Goal: Transaction & Acquisition: Purchase product/service

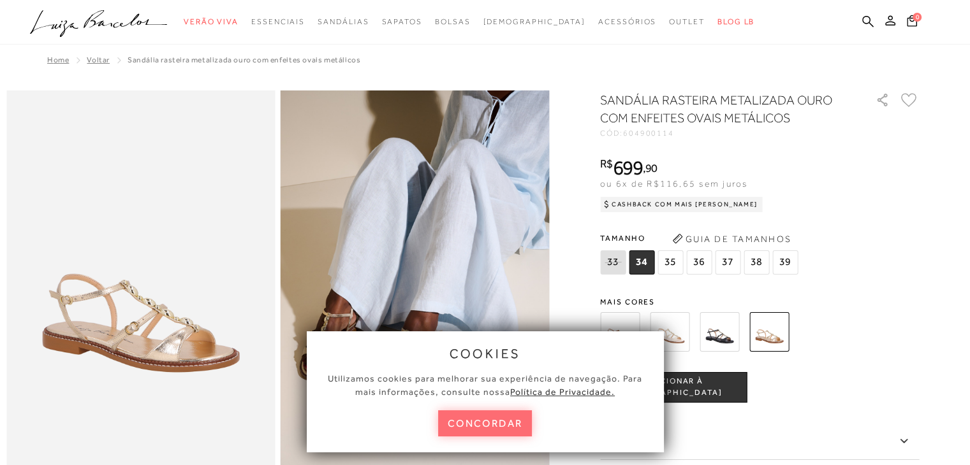
click at [472, 418] on button "concordar" at bounding box center [485, 424] width 94 height 26
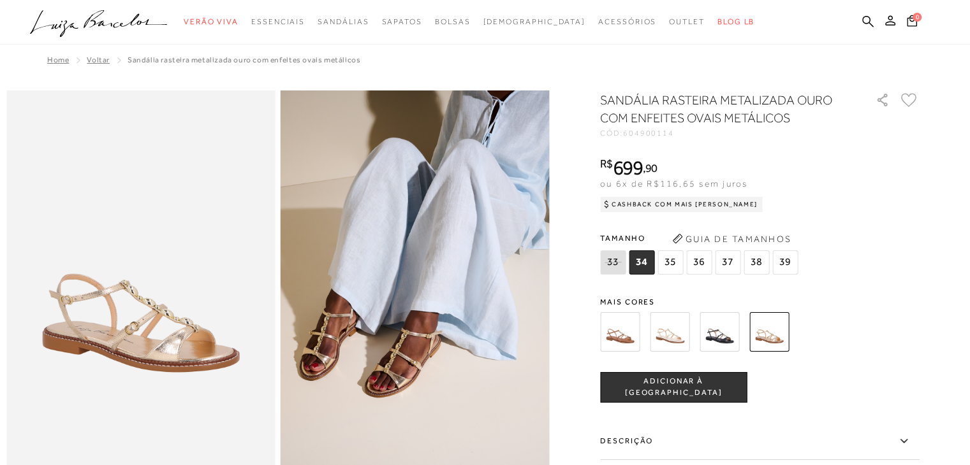
click at [668, 333] on img at bounding box center [670, 332] width 40 height 40
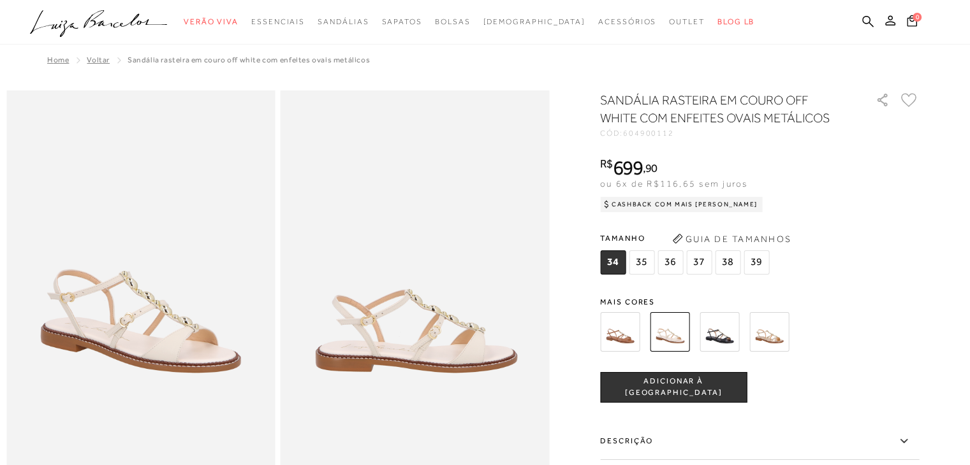
click at [620, 329] on img at bounding box center [620, 332] width 40 height 40
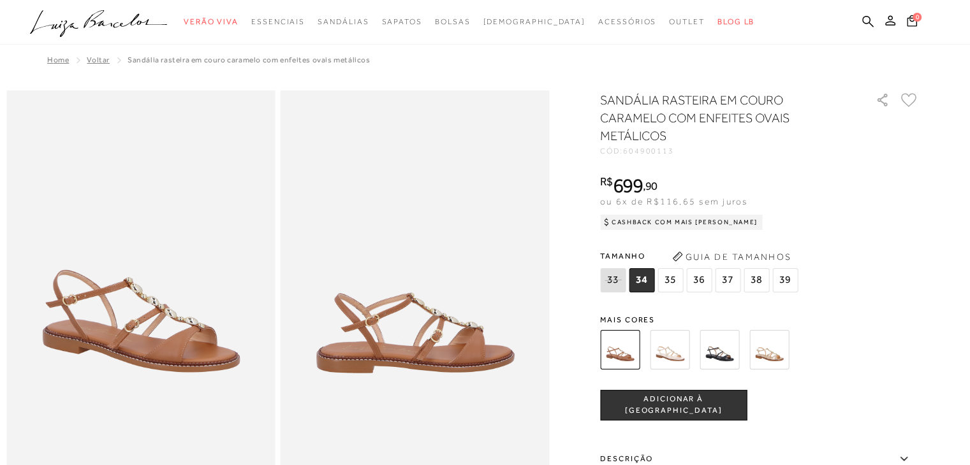
click at [75, 24] on icon ".a{fill-rule:evenodd;}" at bounding box center [99, 23] width 138 height 27
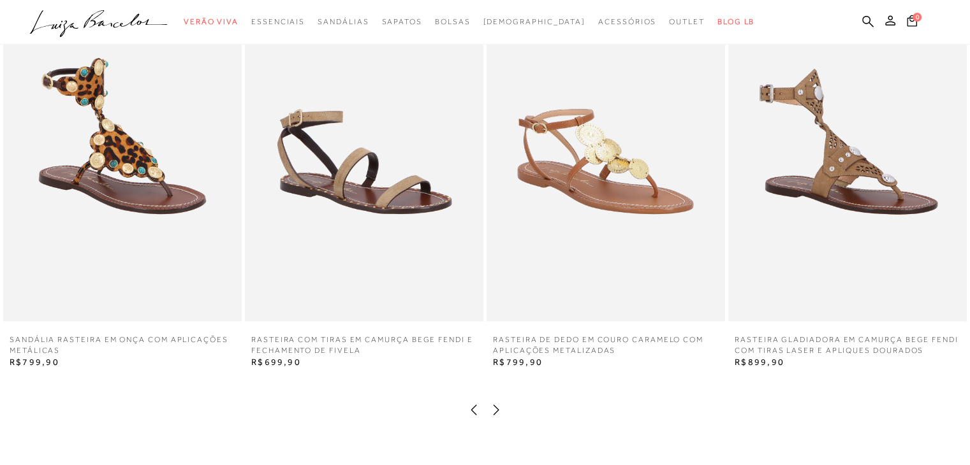
scroll to position [2124, 0]
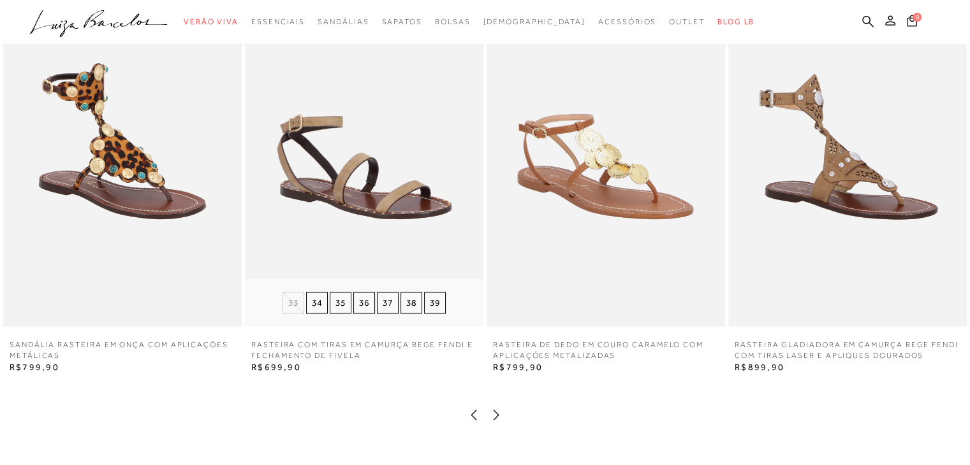
click at [335, 203] on img at bounding box center [364, 148] width 238 height 358
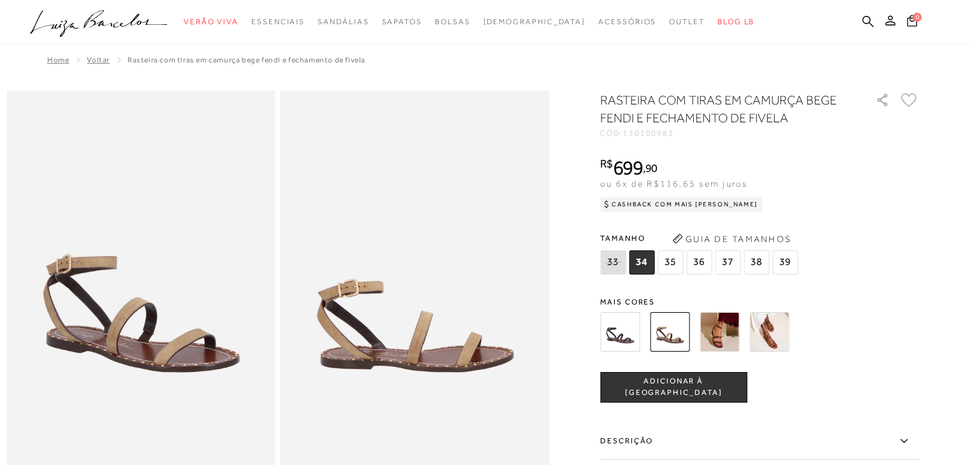
click at [122, 338] on img at bounding box center [140, 292] width 269 height 403
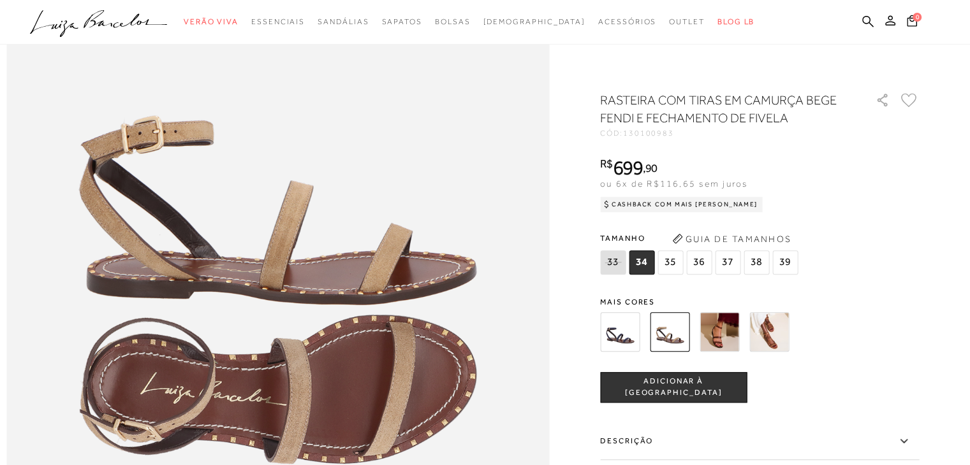
scroll to position [889, 0]
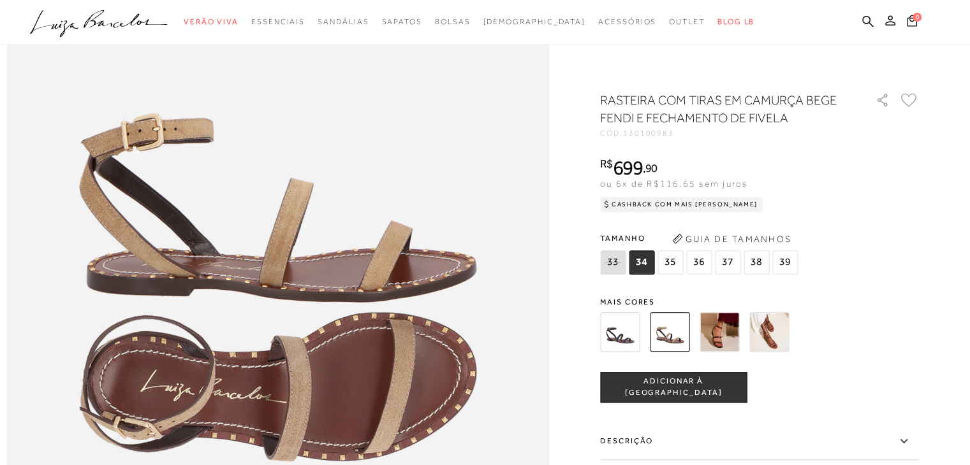
click at [724, 328] on img at bounding box center [719, 332] width 40 height 40
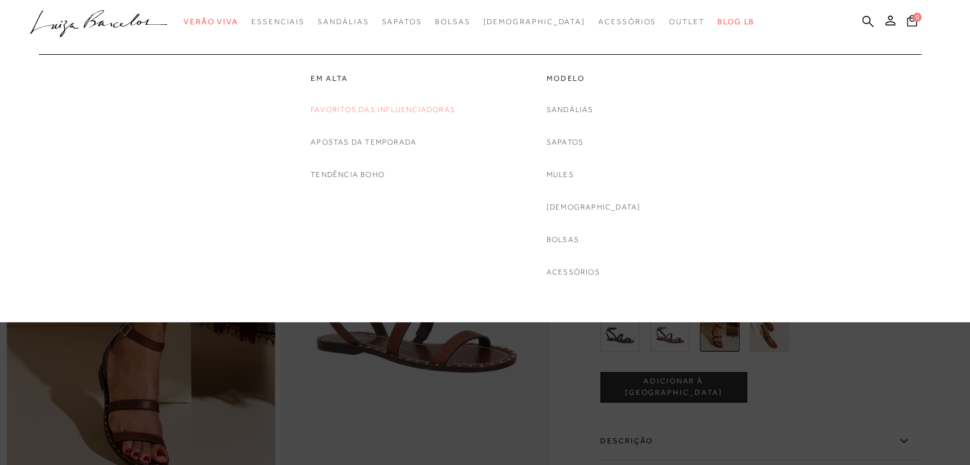
click at [360, 108] on link "Favoritos das Influenciadoras" at bounding box center [382, 109] width 145 height 13
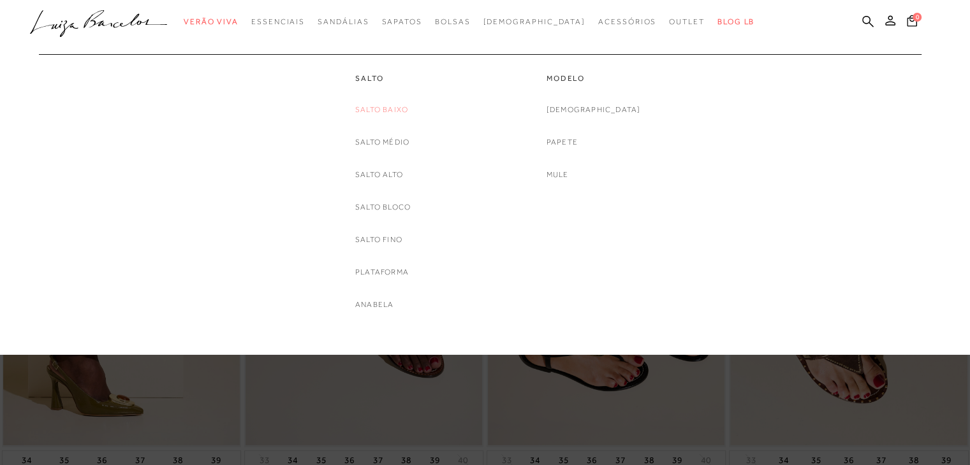
click at [386, 110] on link "Salto Baixo" at bounding box center [381, 109] width 53 height 13
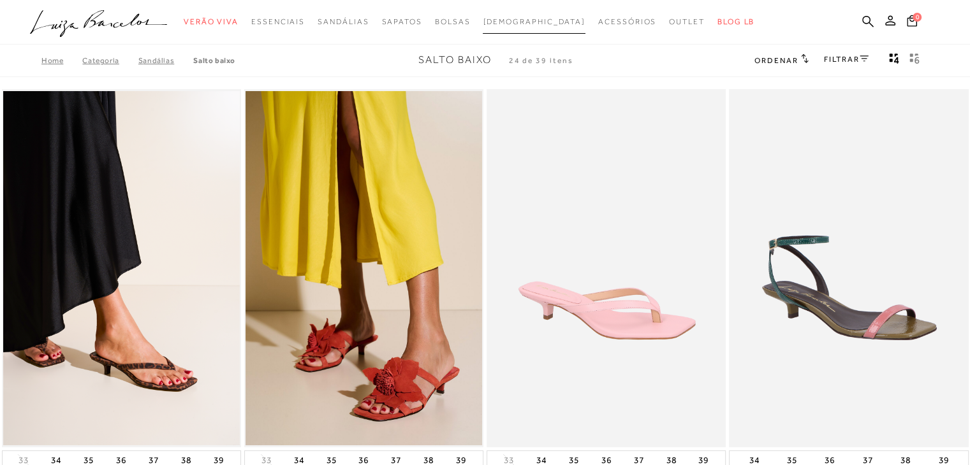
click at [516, 20] on span "[DEMOGRAPHIC_DATA]" at bounding box center [534, 21] width 103 height 9
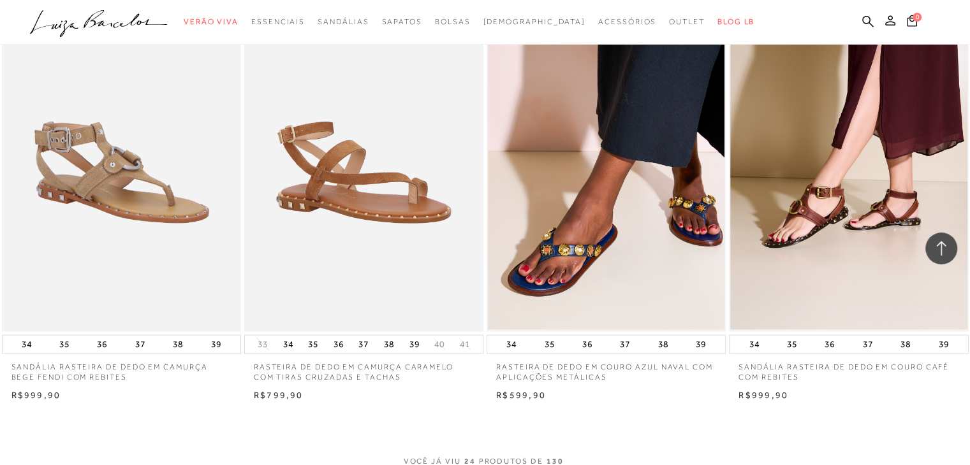
scroll to position [2685, 0]
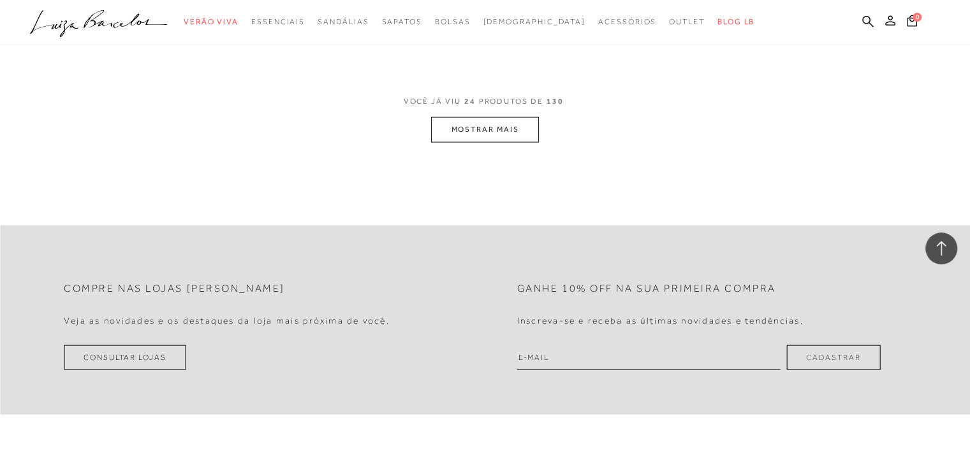
click at [494, 119] on button "MOSTRAR MAIS" at bounding box center [484, 129] width 107 height 25
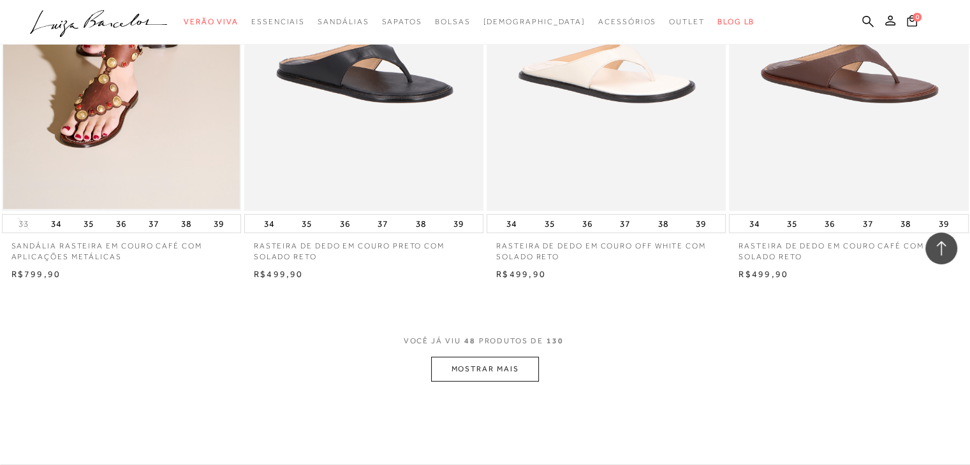
scroll to position [5149, 0]
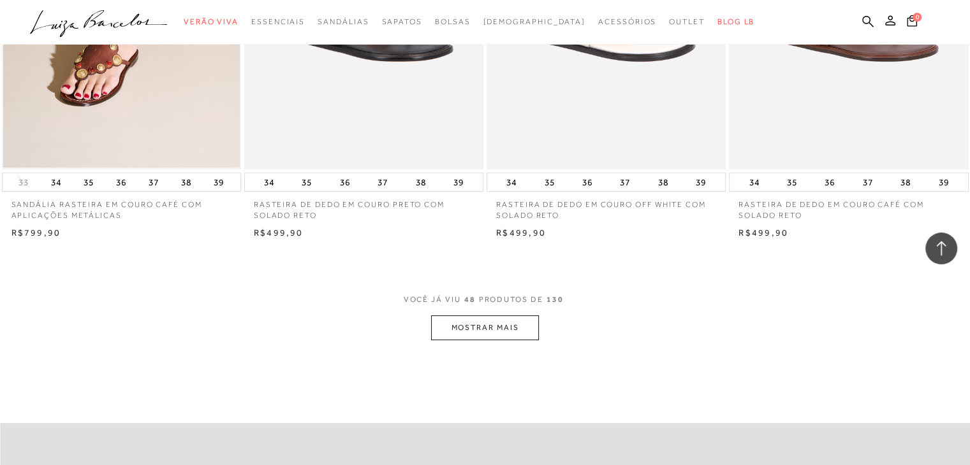
click at [480, 324] on button "MOSTRAR MAIS" at bounding box center [484, 328] width 107 height 25
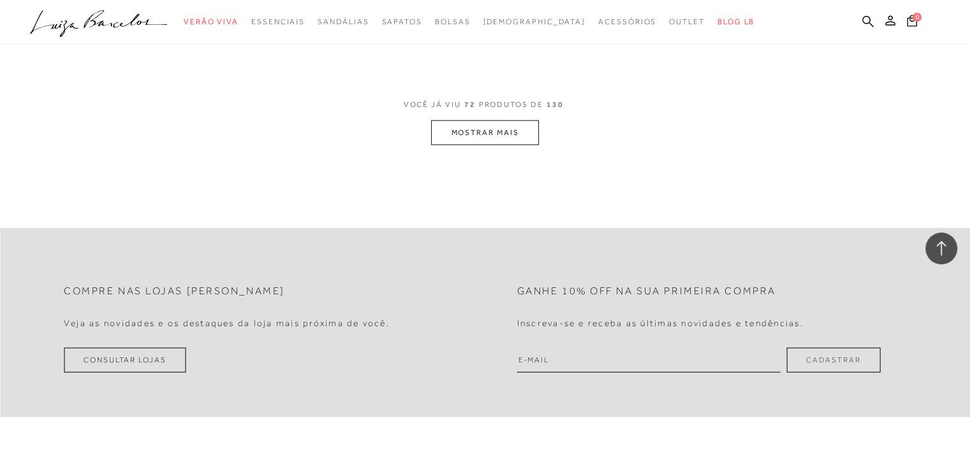
scroll to position [8015, 0]
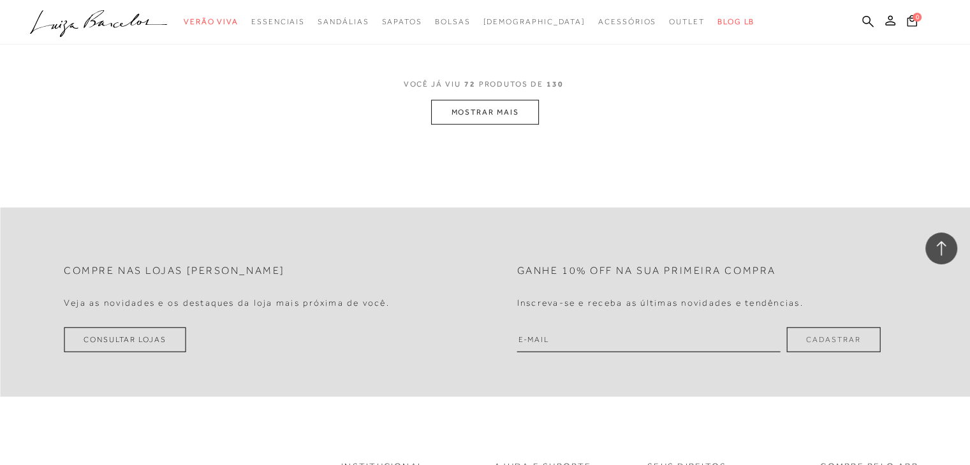
click at [498, 113] on button "MOSTRAR MAIS" at bounding box center [484, 112] width 107 height 25
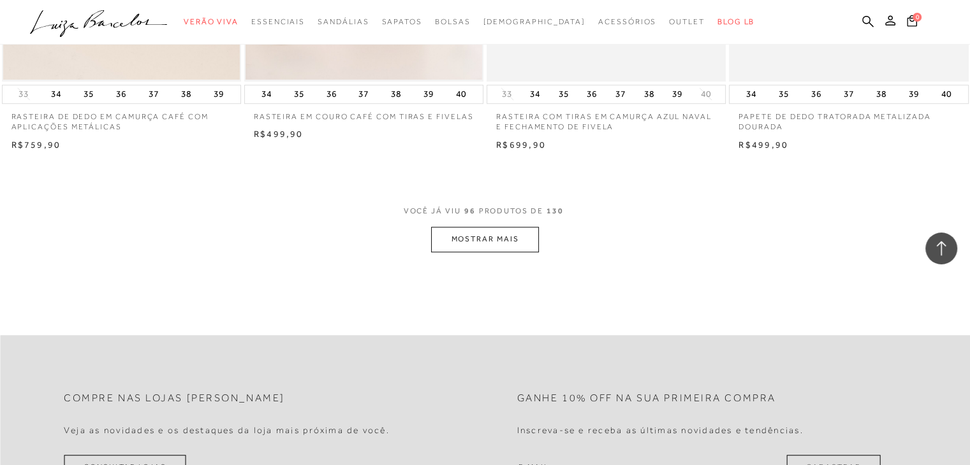
scroll to position [10514, 0]
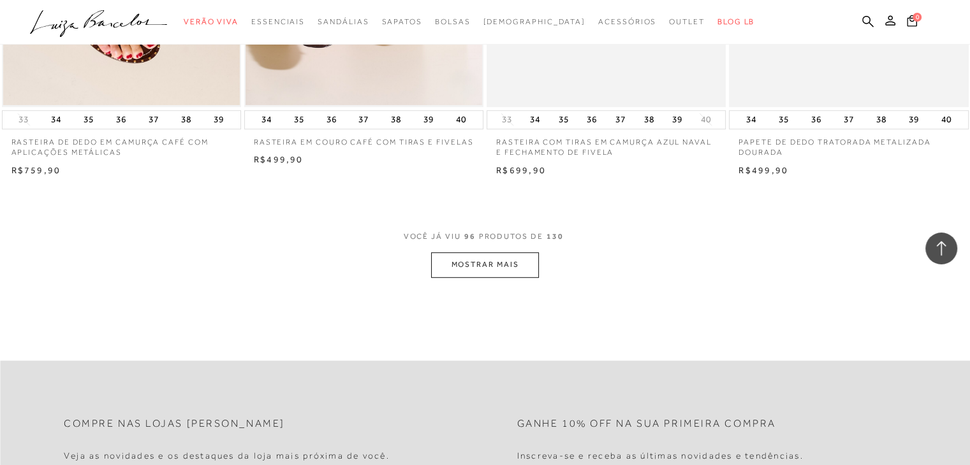
click at [489, 265] on button "MOSTRAR MAIS" at bounding box center [484, 264] width 107 height 25
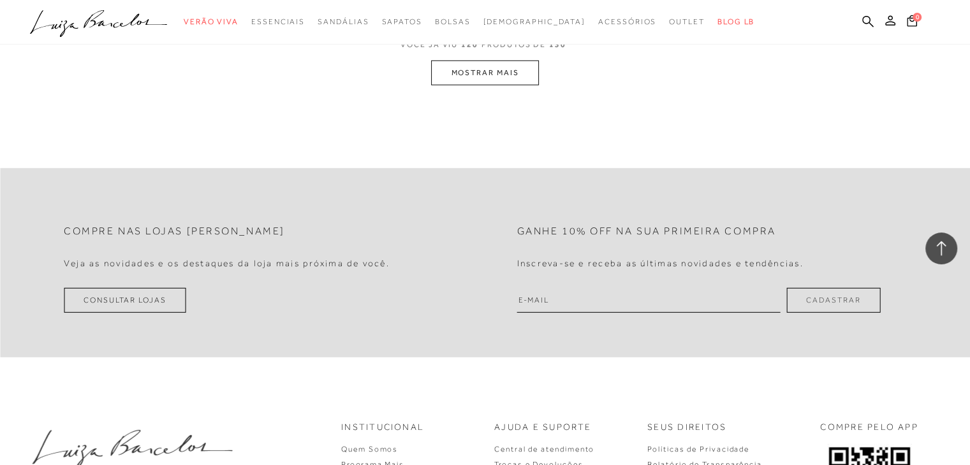
scroll to position [13098, 0]
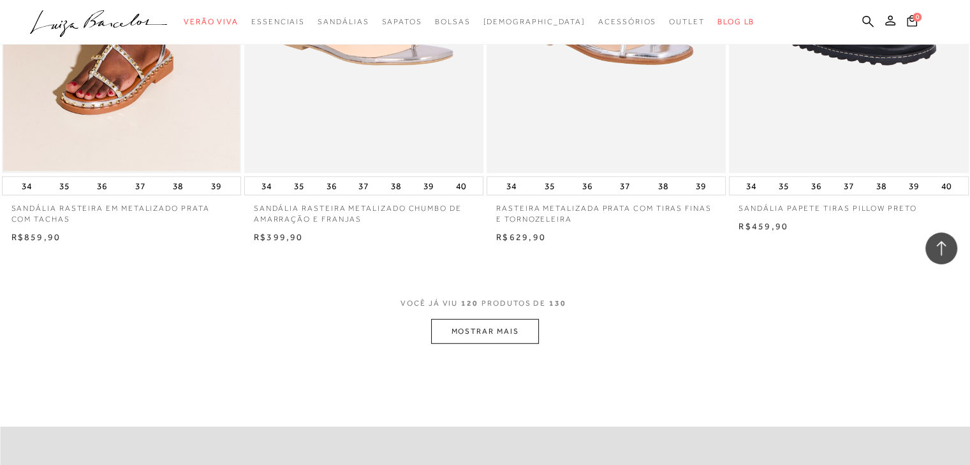
click at [464, 344] on button "MOSTRAR MAIS" at bounding box center [484, 331] width 107 height 25
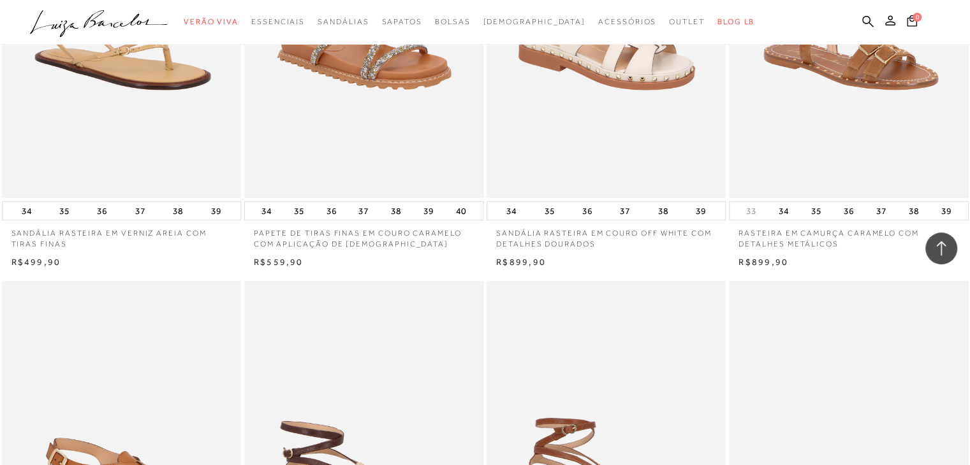
scroll to position [0, 0]
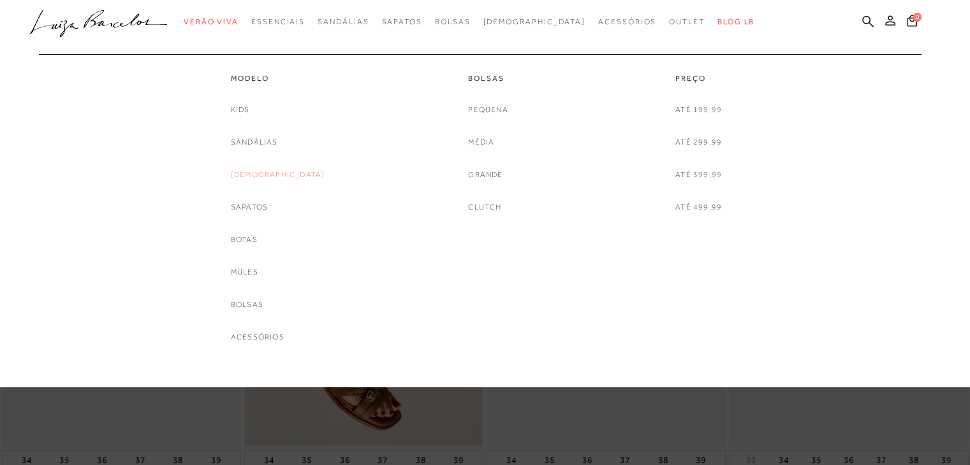
click at [260, 177] on link "[DEMOGRAPHIC_DATA]" at bounding box center [278, 174] width 94 height 13
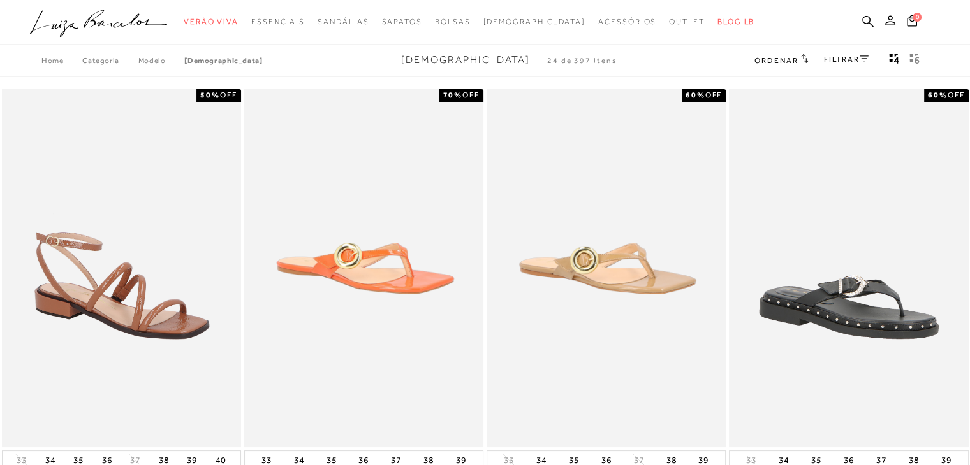
click at [843, 57] on link "FILTRAR" at bounding box center [846, 59] width 45 height 9
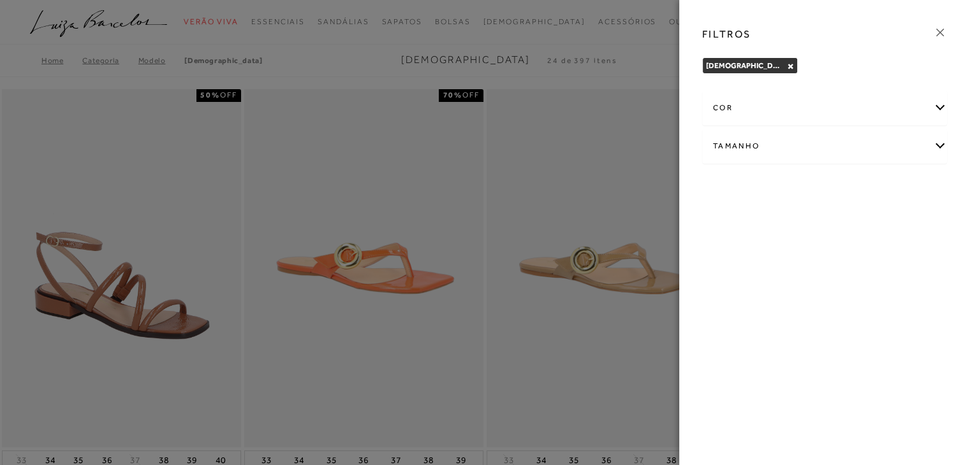
click at [816, 149] on div "Tamanho" at bounding box center [825, 146] width 244 height 34
click at [736, 222] on label "36" at bounding box center [727, 221] width 29 height 27
click at [723, 222] on input "36" at bounding box center [716, 223] width 13 height 13
checkbox input "true"
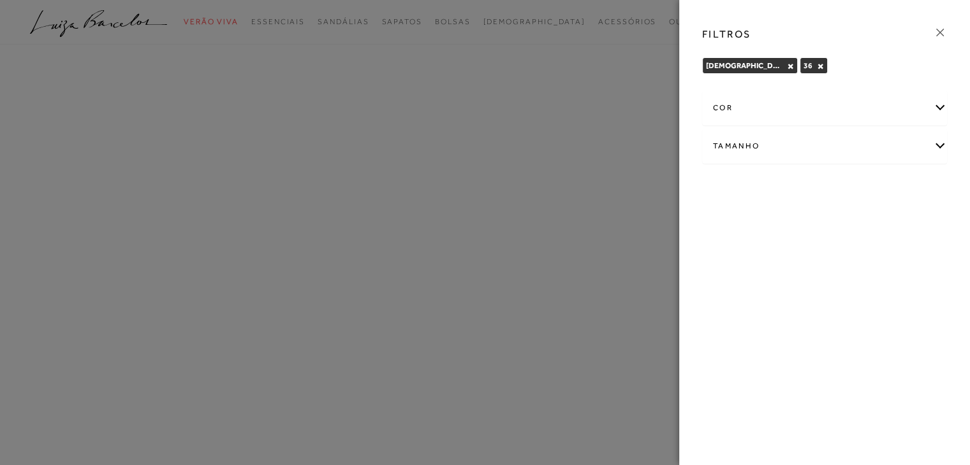
click at [936, 26] on icon at bounding box center [940, 32] width 14 height 14
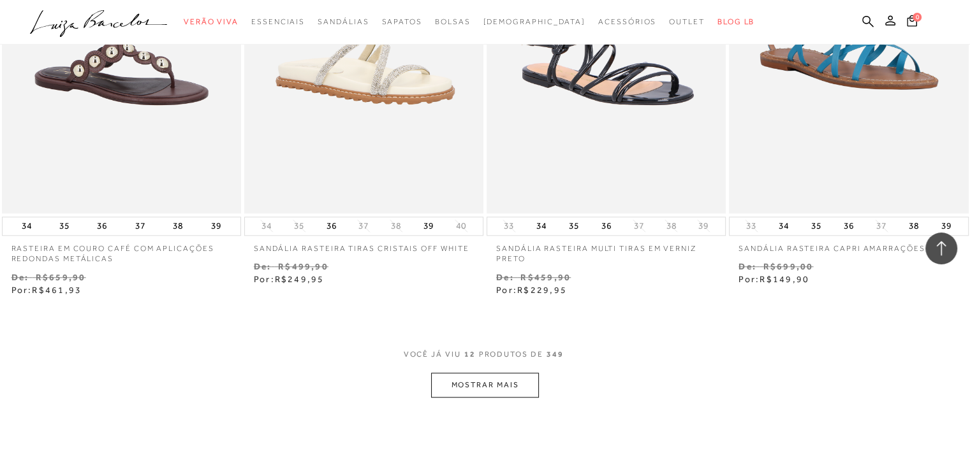
scroll to position [1188, 0]
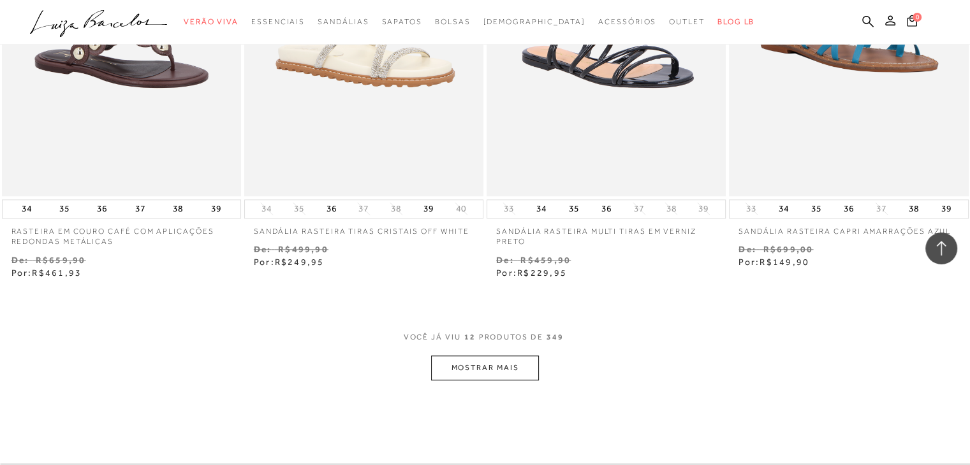
click at [465, 378] on button "MOSTRAR MAIS" at bounding box center [484, 368] width 107 height 25
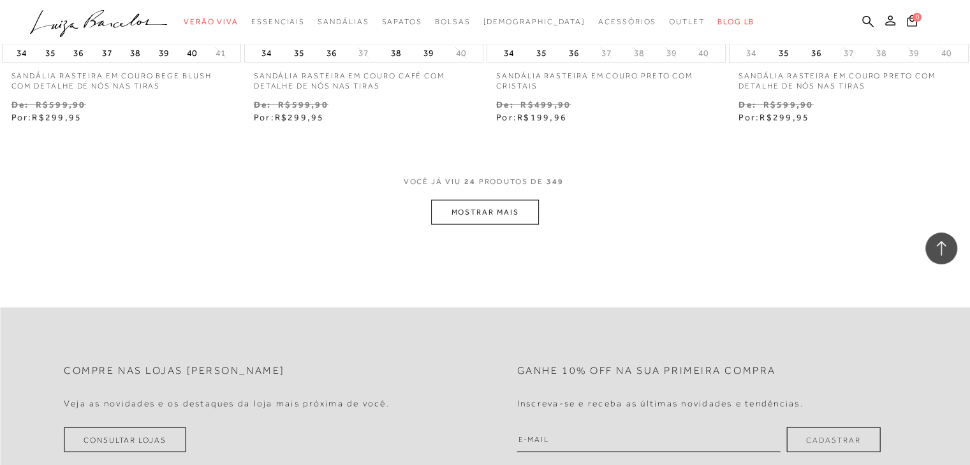
scroll to position [2681, 0]
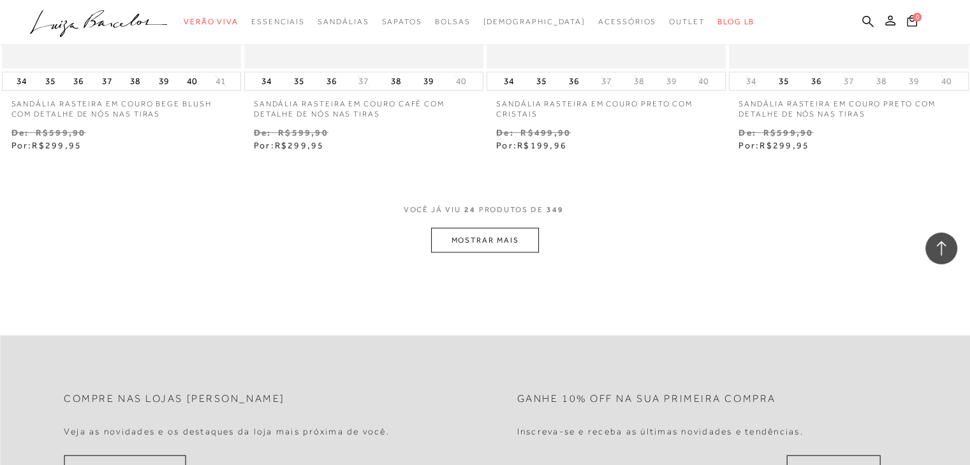
drag, startPoint x: 479, startPoint y: 233, endPoint x: 479, endPoint y: 241, distance: 8.3
click at [479, 241] on button "MOSTRAR MAIS" at bounding box center [484, 240] width 107 height 25
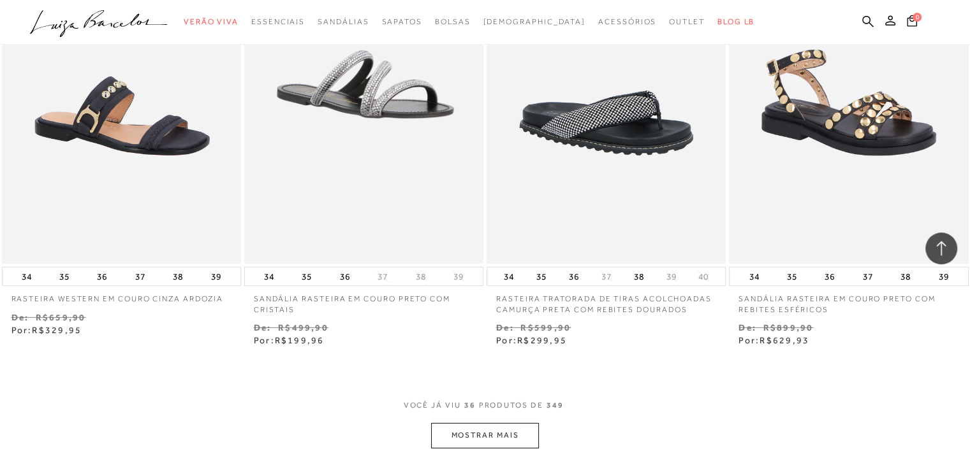
scroll to position [3863, 0]
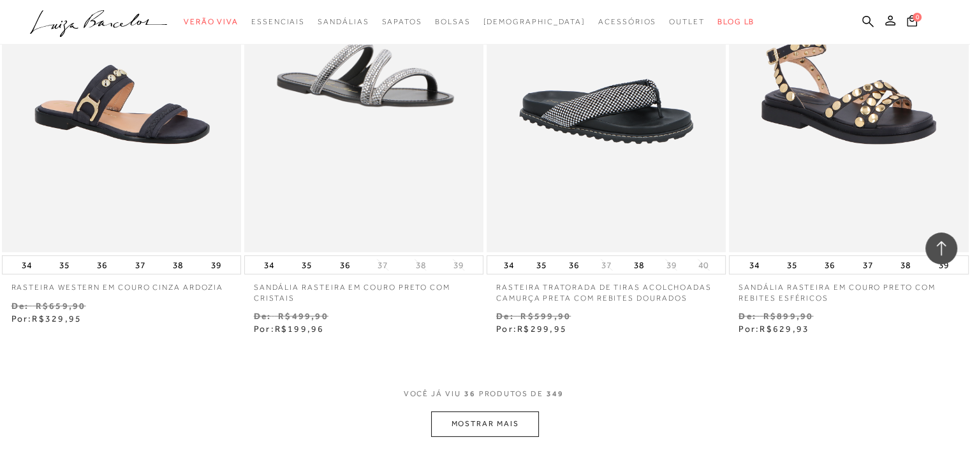
click at [492, 423] on button "MOSTRAR MAIS" at bounding box center [484, 424] width 107 height 25
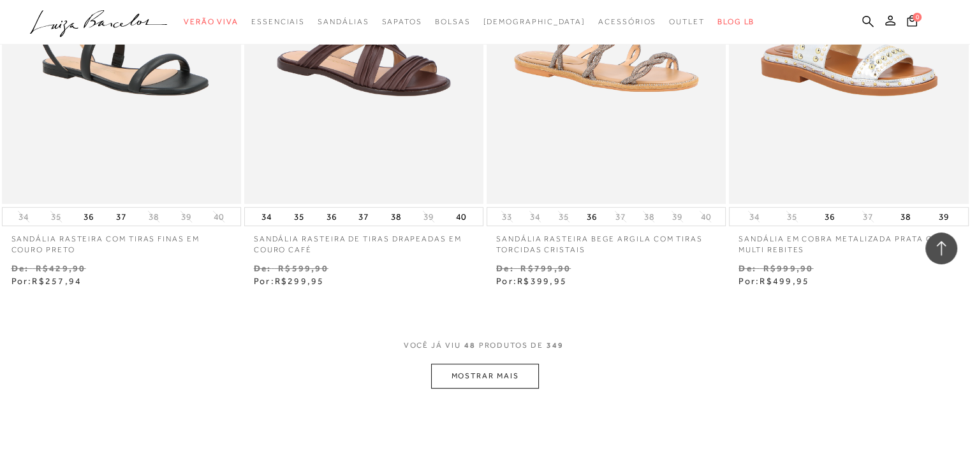
scroll to position [5284, 0]
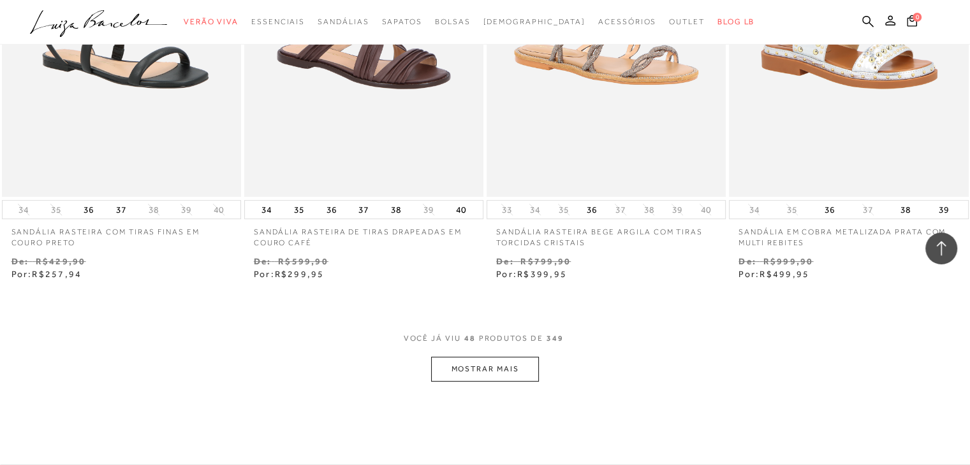
click at [451, 375] on button "MOSTRAR MAIS" at bounding box center [484, 369] width 107 height 25
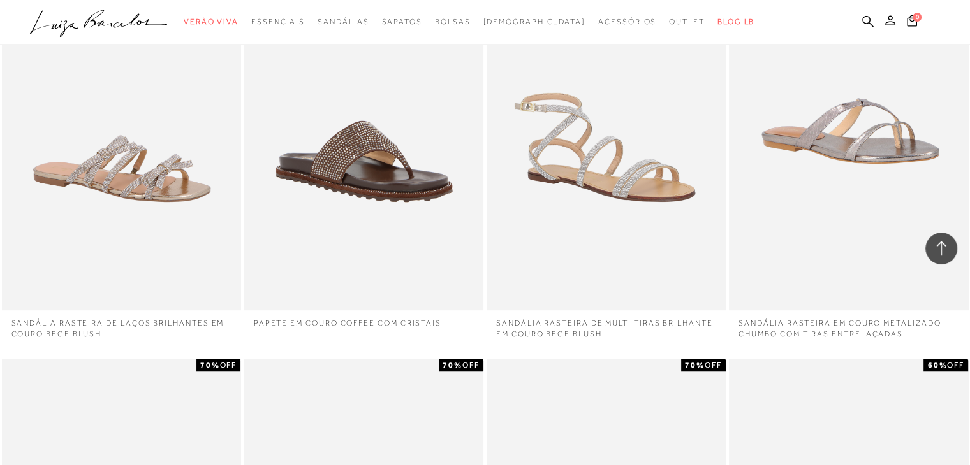
scroll to position [5643, 0]
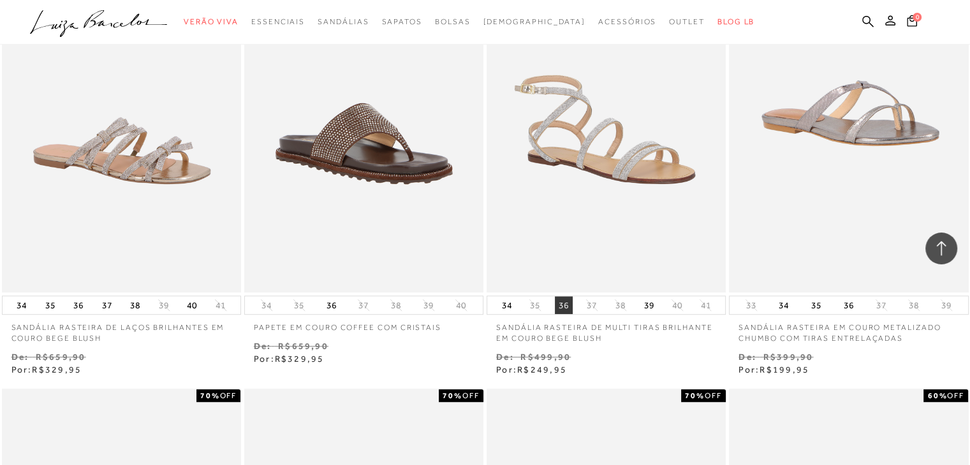
click at [560, 304] on button "36" at bounding box center [564, 305] width 18 height 18
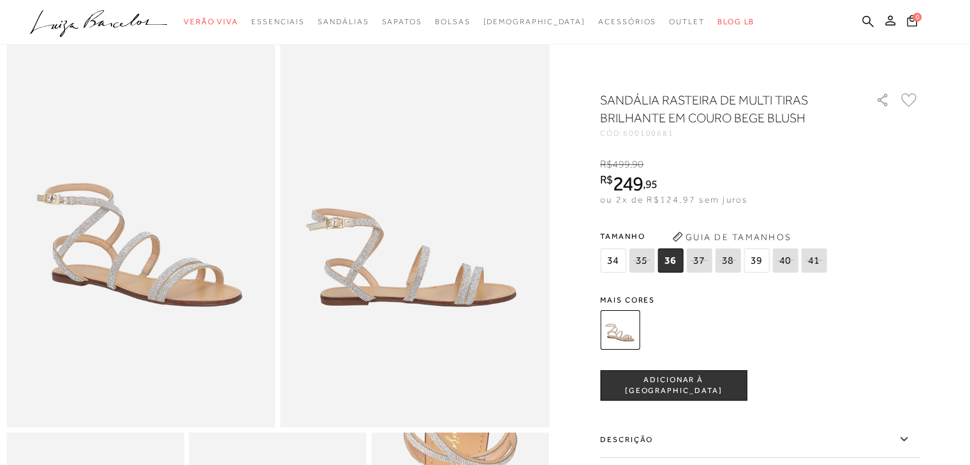
scroll to position [61, 0]
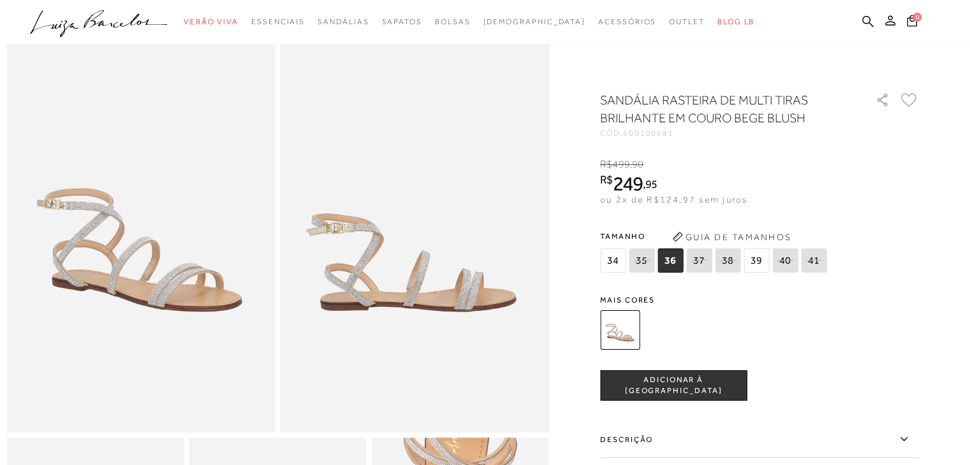
click at [712, 395] on button "ADICIONAR À [GEOGRAPHIC_DATA]" at bounding box center [673, 385] width 147 height 31
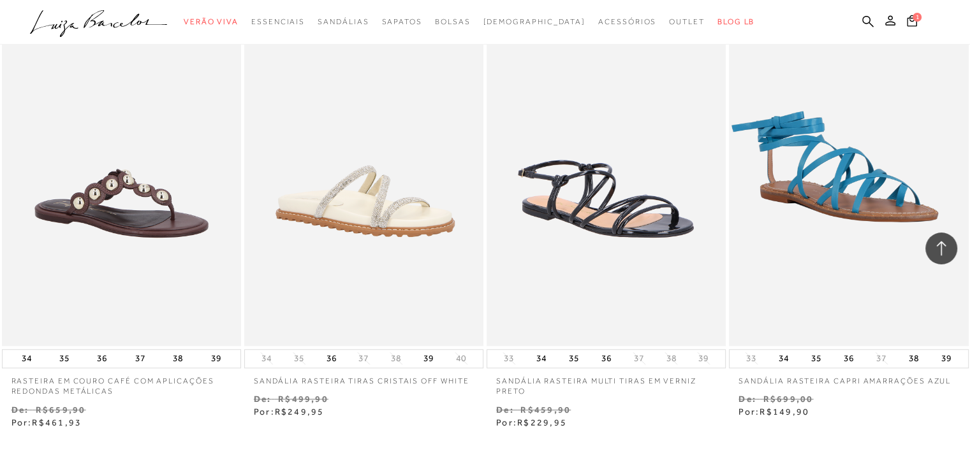
scroll to position [1173, 0]
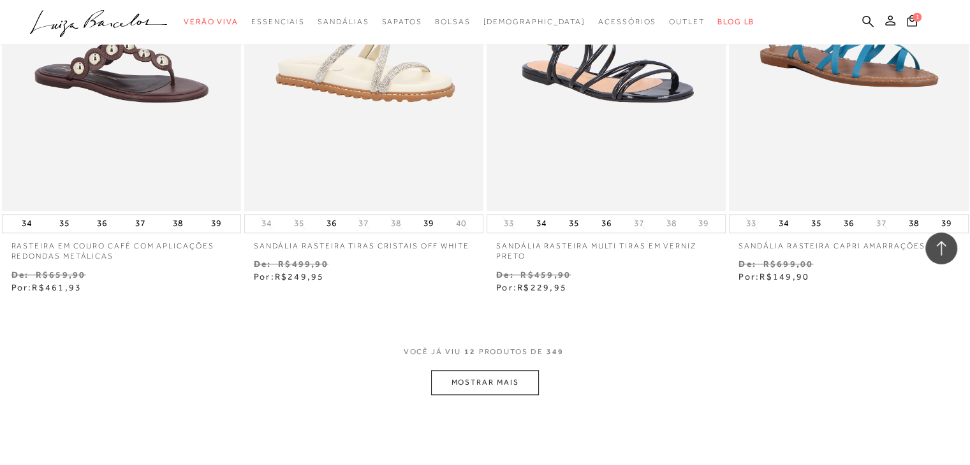
click at [499, 383] on button "MOSTRAR MAIS" at bounding box center [484, 382] width 107 height 25
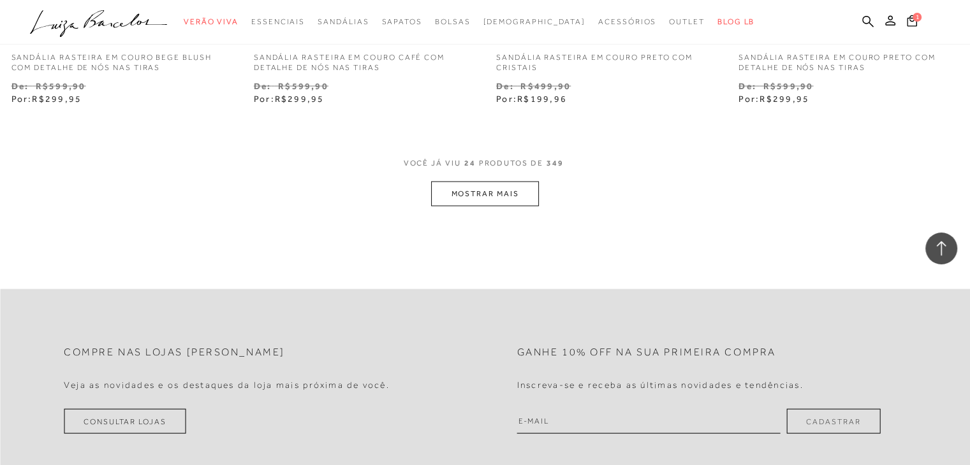
scroll to position [2743, 0]
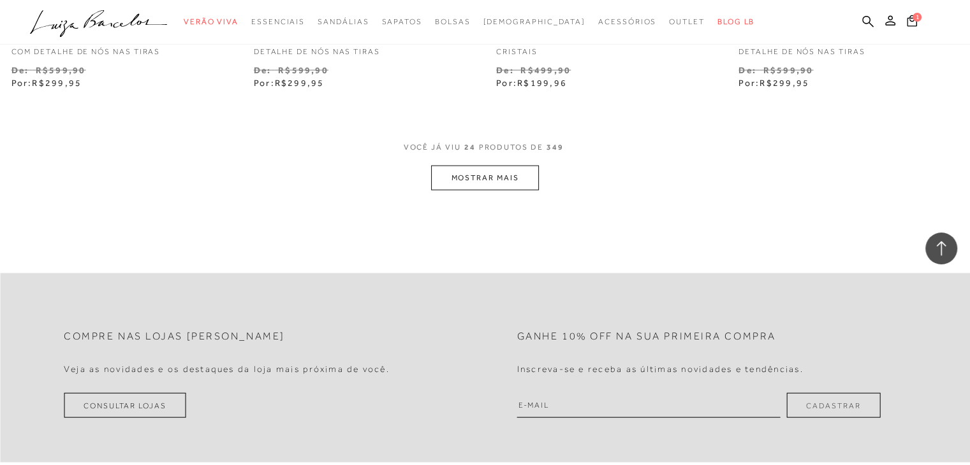
click at [490, 174] on button "MOSTRAR MAIS" at bounding box center [484, 178] width 107 height 25
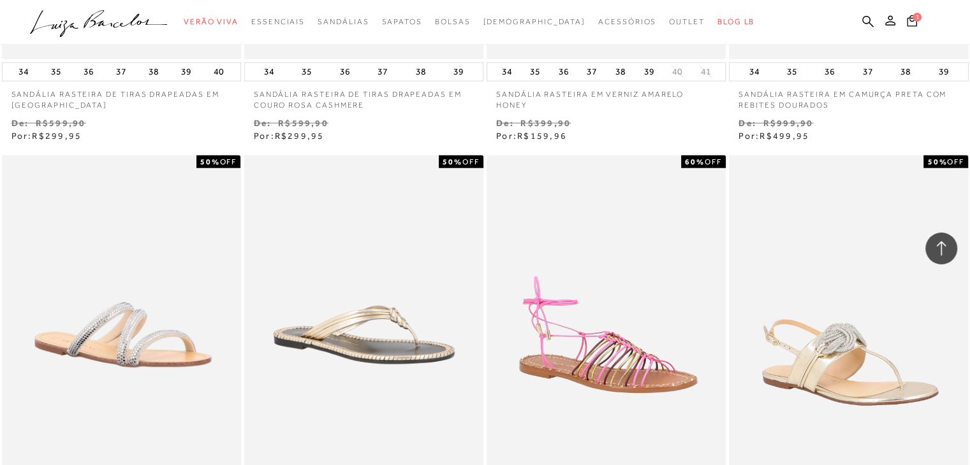
scroll to position [3852, 0]
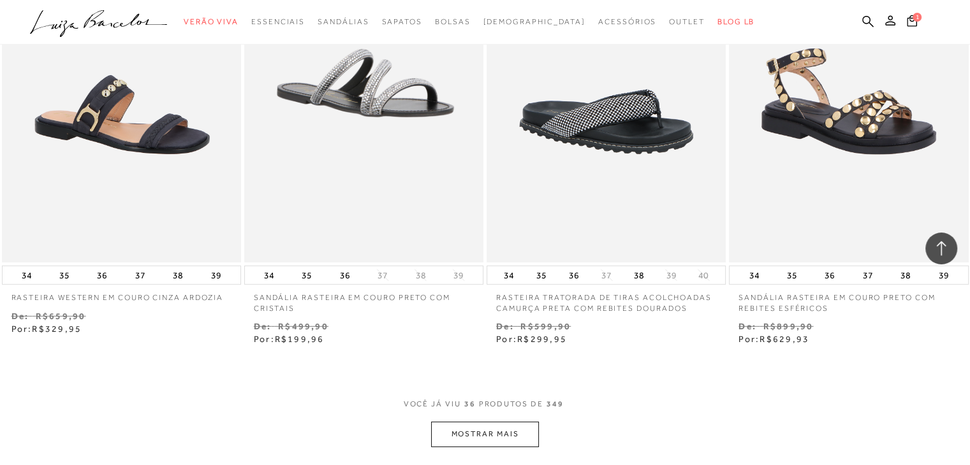
click at [447, 432] on button "MOSTRAR MAIS" at bounding box center [484, 434] width 107 height 25
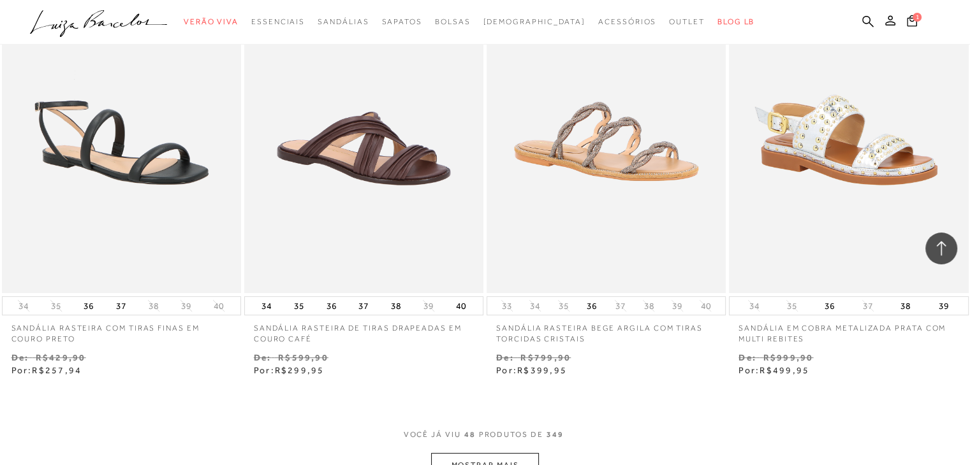
scroll to position [5238, 0]
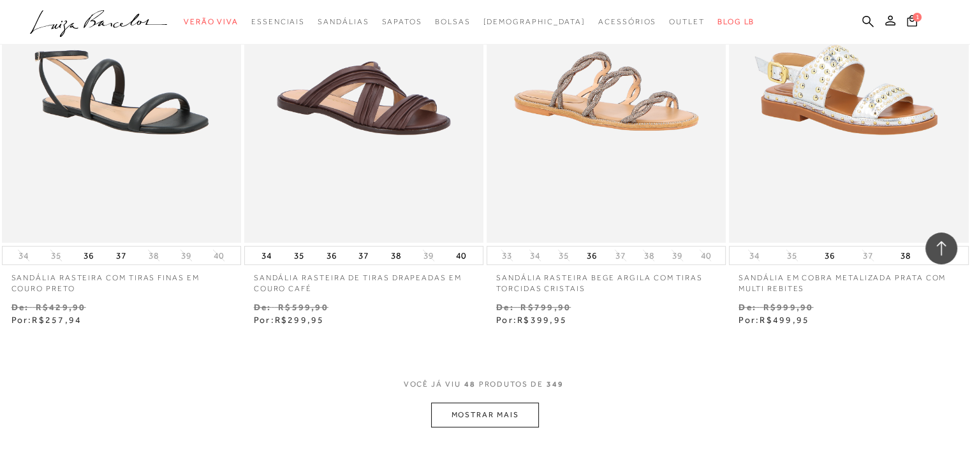
click at [515, 411] on button "MOSTRAR MAIS" at bounding box center [484, 415] width 107 height 25
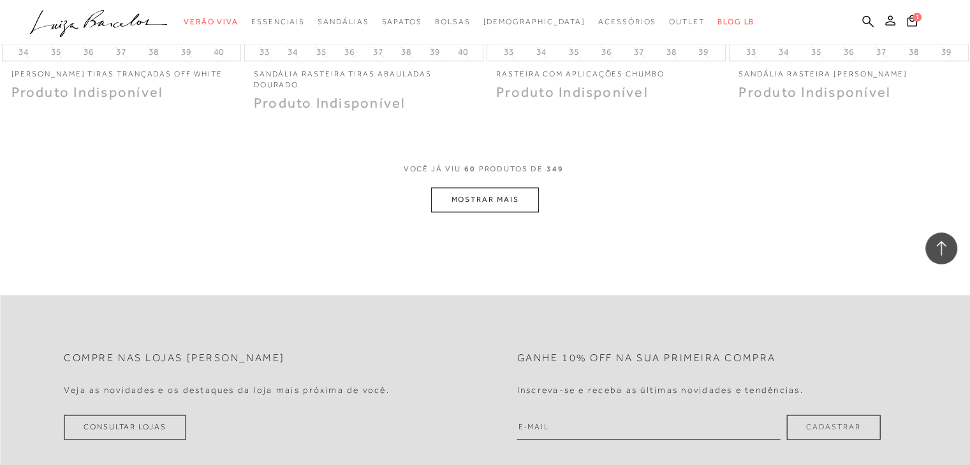
scroll to position [6737, 0]
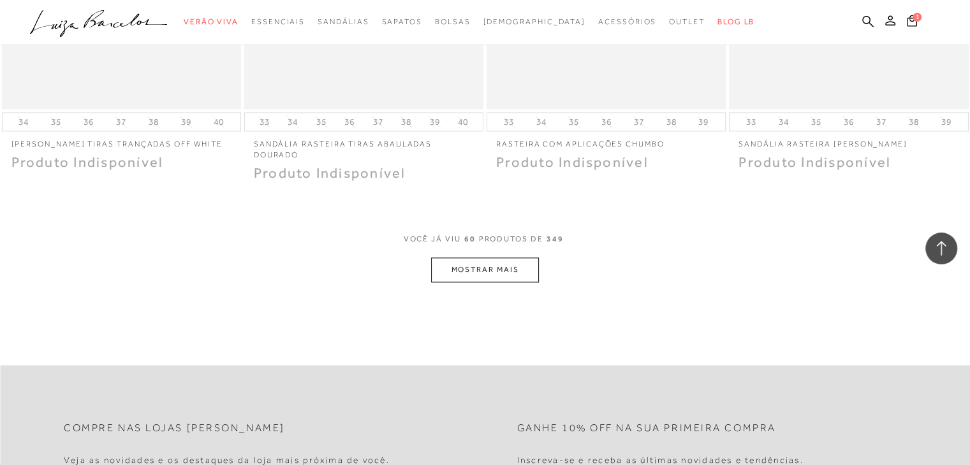
click at [479, 279] on button "MOSTRAR MAIS" at bounding box center [484, 270] width 107 height 25
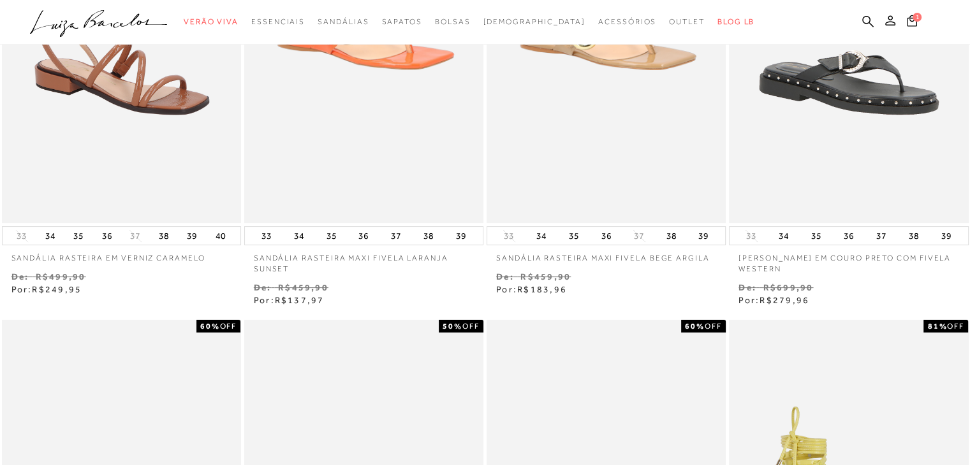
scroll to position [0, 0]
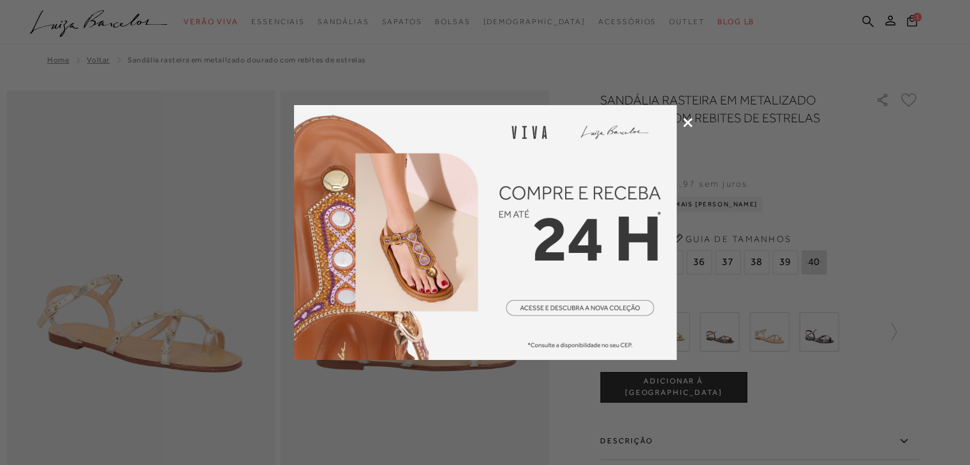
click at [682, 117] on div at bounding box center [485, 232] width 970 height 465
click at [689, 124] on icon at bounding box center [688, 123] width 10 height 10
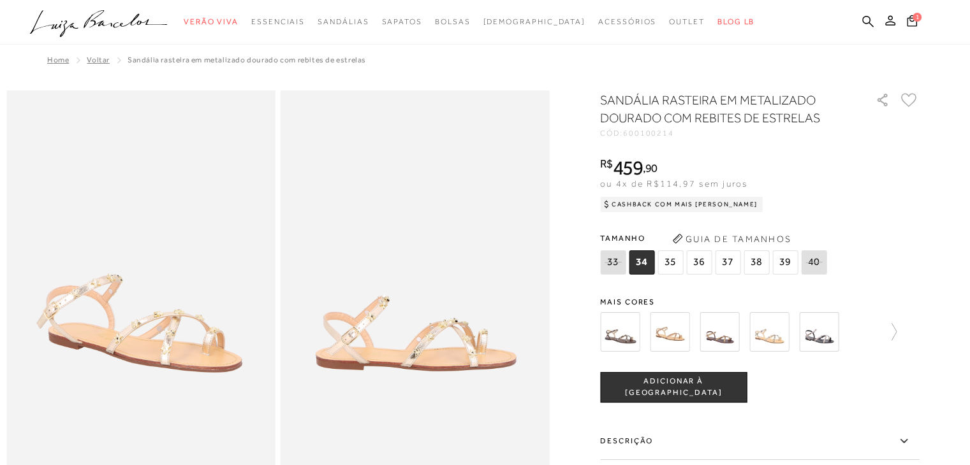
click at [441, 342] on img at bounding box center [414, 292] width 269 height 403
click at [679, 331] on img at bounding box center [670, 332] width 40 height 40
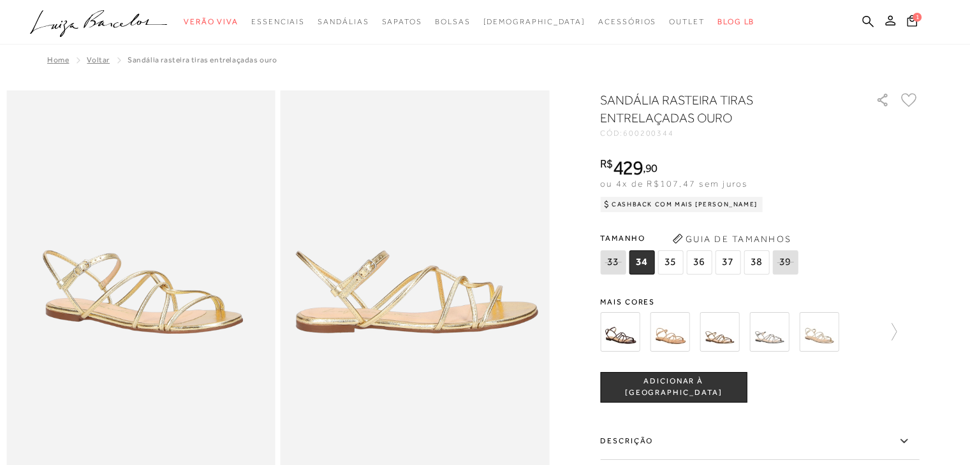
click at [675, 339] on img at bounding box center [670, 332] width 40 height 40
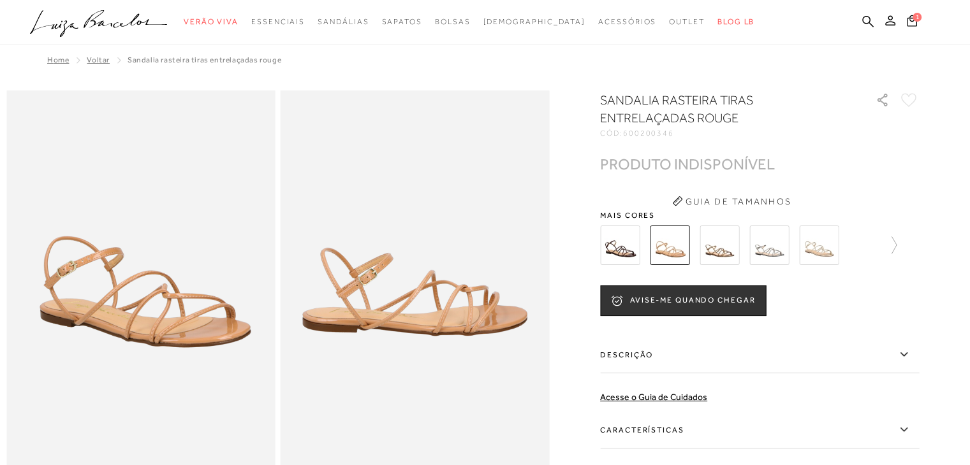
click at [775, 245] on img at bounding box center [769, 246] width 40 height 40
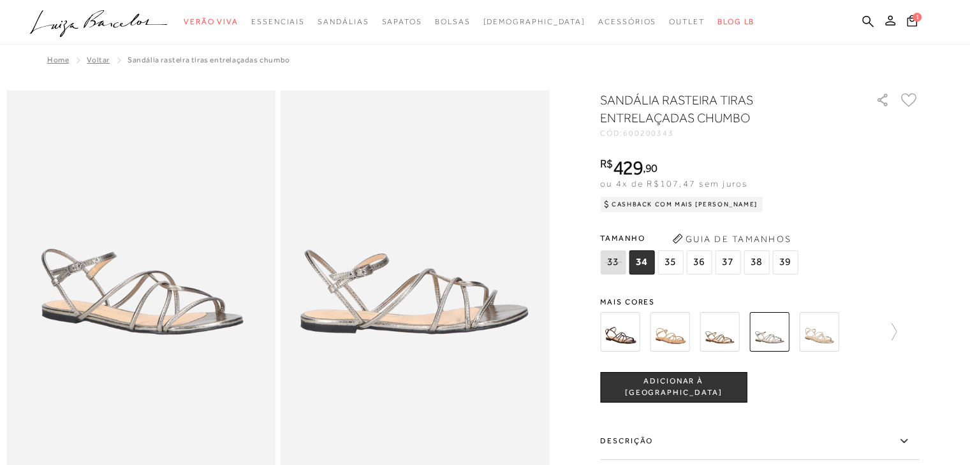
click at [827, 324] on img at bounding box center [819, 332] width 40 height 40
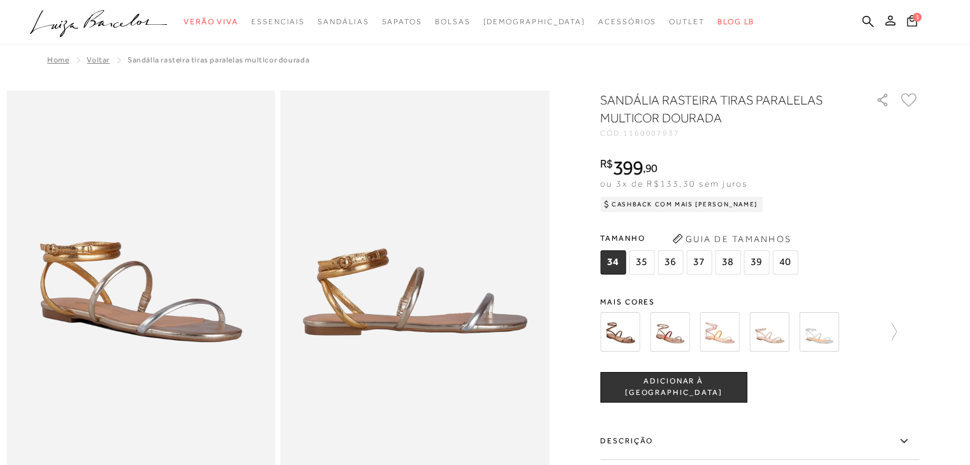
click at [673, 322] on img at bounding box center [670, 332] width 40 height 40
